Goal: Task Accomplishment & Management: Use online tool/utility

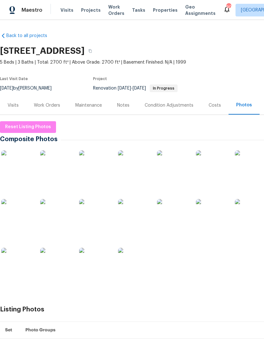
click at [17, 107] on div "Visits" at bounding box center [13, 105] width 11 height 6
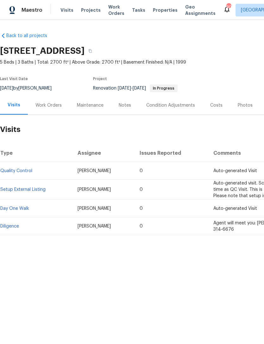
click at [122, 107] on div "Notes" at bounding box center [125, 105] width 12 height 6
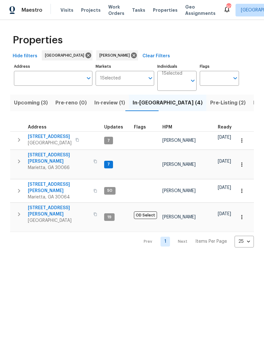
click at [58, 157] on span "4108 Christacy Way" at bounding box center [59, 158] width 62 height 13
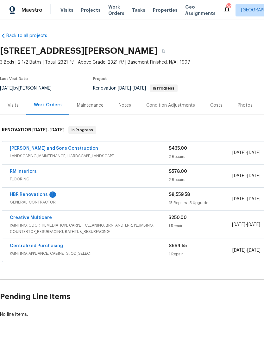
click at [125, 106] on div "Notes" at bounding box center [125, 105] width 12 height 6
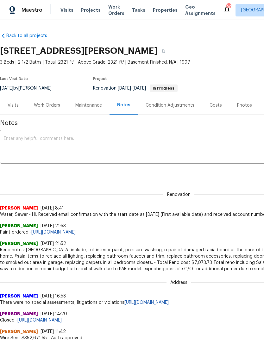
click at [76, 232] on link "[URL][DOMAIN_NAME]" at bounding box center [53, 232] width 44 height 4
click at [58, 105] on div "Work Orders" at bounding box center [47, 105] width 26 height 6
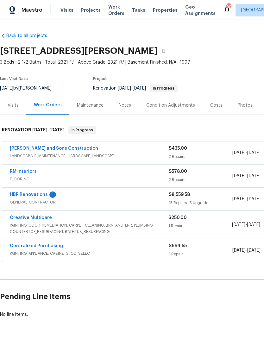
click at [36, 193] on link "HBR Renovations" at bounding box center [29, 194] width 38 height 4
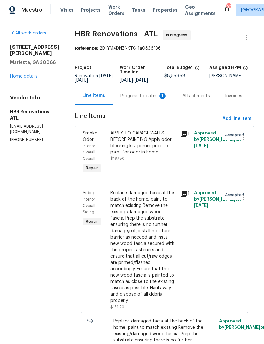
click at [149, 99] on div "Progress Updates 1" at bounding box center [143, 96] width 47 height 6
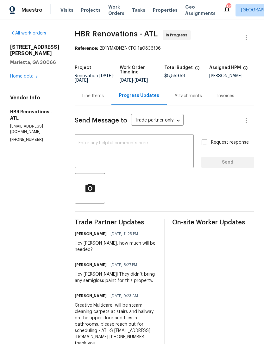
click at [125, 157] on textarea at bounding box center [133, 152] width 111 height 22
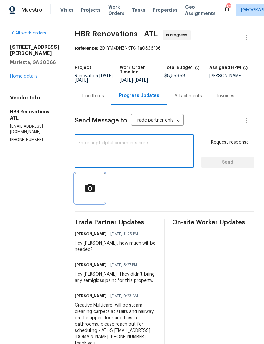
click at [95, 194] on span "button" at bounding box center [90, 188] width 20 height 11
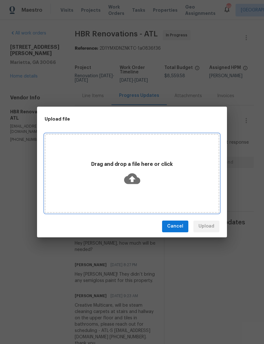
click at [166, 186] on div "Drag and drop a file here or click" at bounding box center [132, 173] width 173 height 30
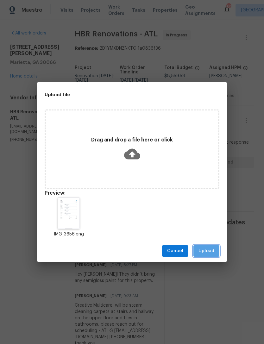
click at [208, 251] on span "Upload" at bounding box center [206, 251] width 16 height 8
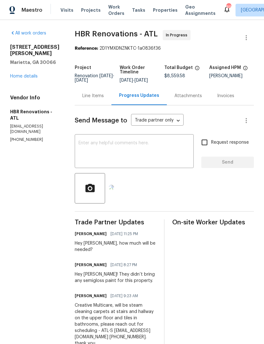
click at [168, 155] on textarea at bounding box center [133, 152] width 111 height 22
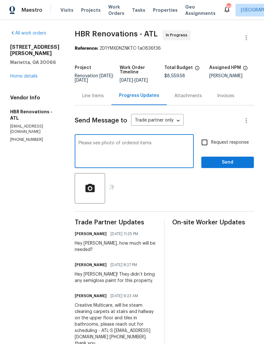
type textarea "Please see photo of ordered items"
click at [28, 75] on link "Home details" at bounding box center [24, 76] width 28 height 4
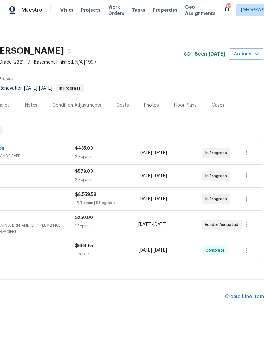
scroll to position [0, 94]
click at [121, 105] on div "Costs" at bounding box center [122, 105] width 12 height 6
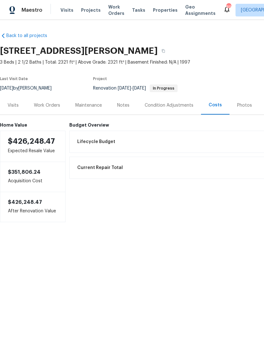
click at [48, 104] on div "Work Orders" at bounding box center [47, 105] width 26 height 6
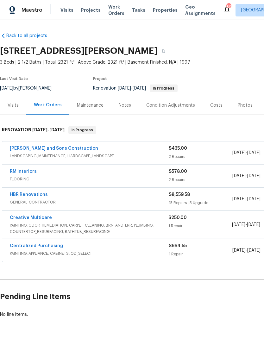
click at [126, 108] on div "Notes" at bounding box center [125, 105] width 12 height 6
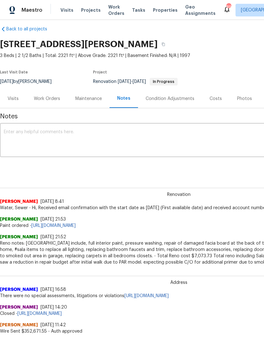
scroll to position [7, 0]
click at [104, 136] on textarea at bounding box center [179, 141] width 350 height 22
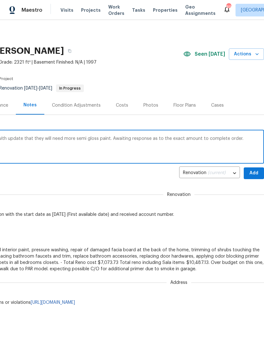
scroll to position [0, 94]
type textarea "Go has reach out through portal, tonight with update that they will need more s…"
click at [251, 172] on span "Add" at bounding box center [254, 173] width 10 height 8
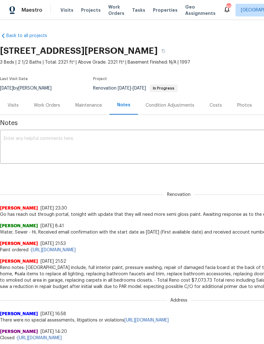
scroll to position [0, 0]
click at [16, 106] on div "Visits" at bounding box center [13, 105] width 11 height 6
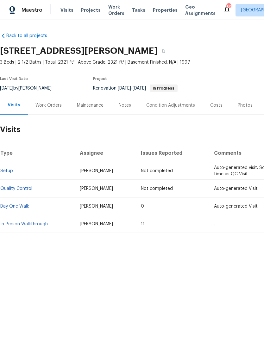
click at [53, 108] on div "Work Orders" at bounding box center [48, 105] width 26 height 6
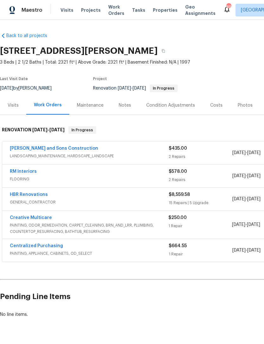
click at [95, 105] on div "Maintenance" at bounding box center [90, 105] width 27 height 6
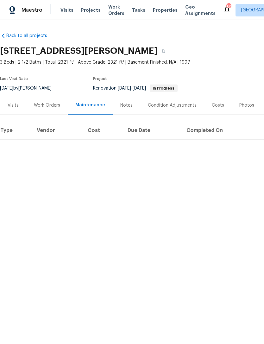
click at [127, 101] on div "Notes" at bounding box center [127, 105] width 28 height 19
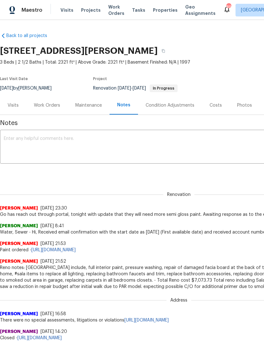
click at [216, 105] on div "Costs" at bounding box center [215, 105] width 12 height 6
